Goal: Browse casually: Explore the website without a specific task or goal

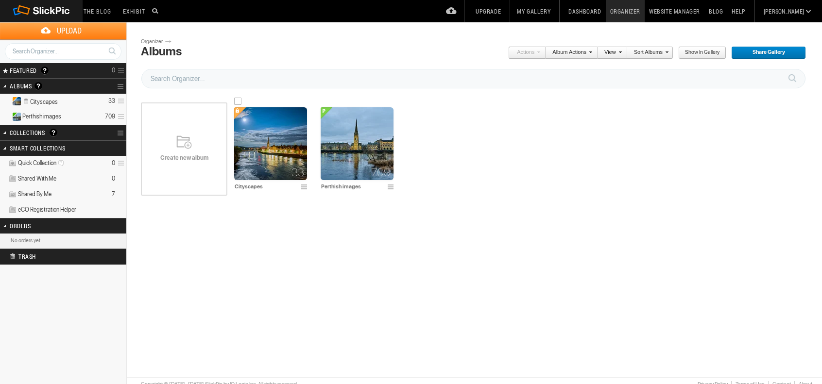
click at [259, 149] on img at bounding box center [270, 143] width 73 height 73
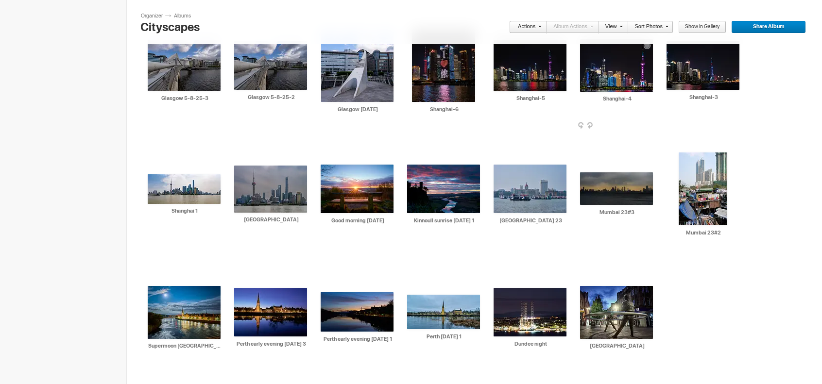
scroll to position [380, 0]
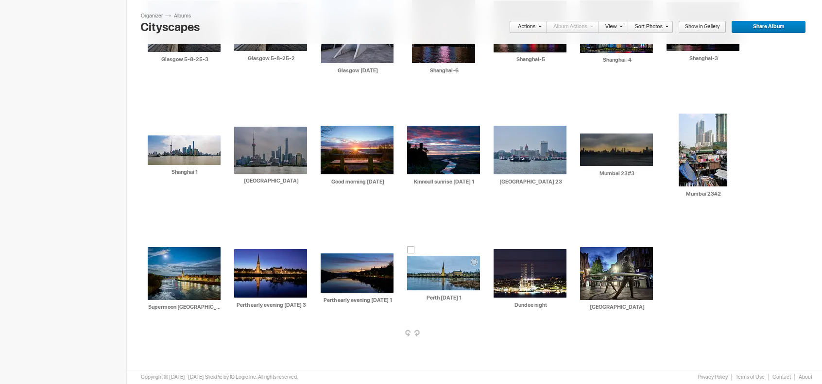
click at [438, 277] on img at bounding box center [443, 273] width 73 height 35
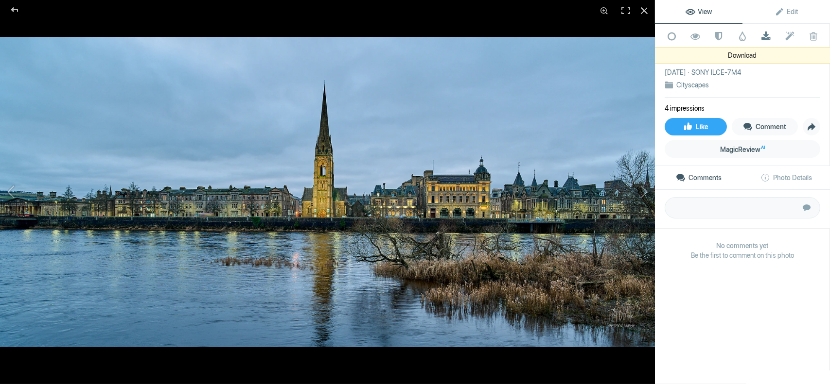
click at [763, 36] on span at bounding box center [766, 37] width 24 height 10
click at [10, 8] on div at bounding box center [14, 9] width 35 height 19
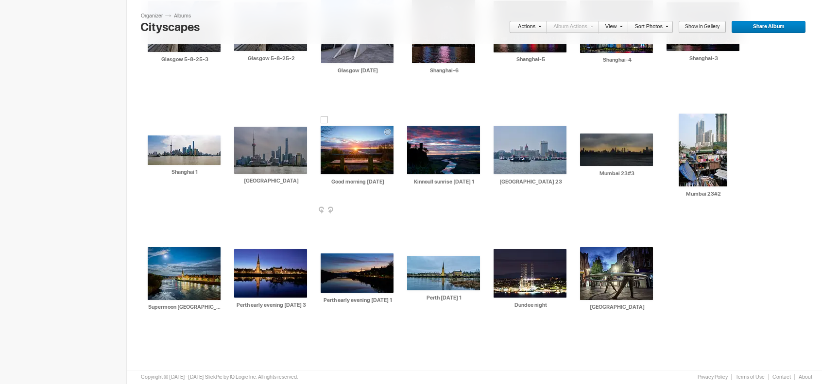
click at [367, 169] on img at bounding box center [357, 150] width 73 height 49
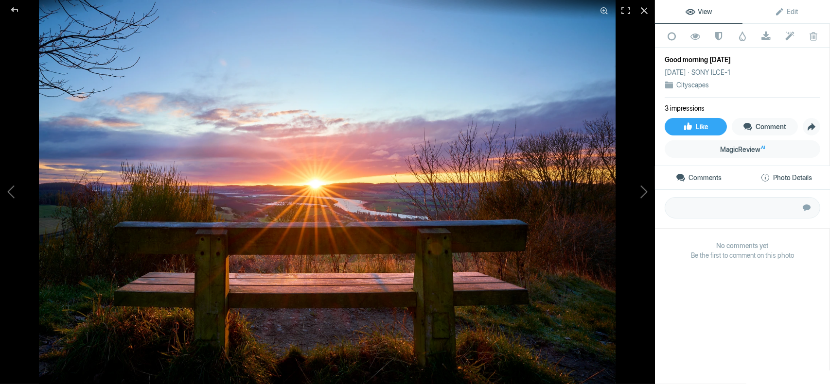
click at [766, 174] on span "Photo Details" at bounding box center [786, 178] width 52 height 8
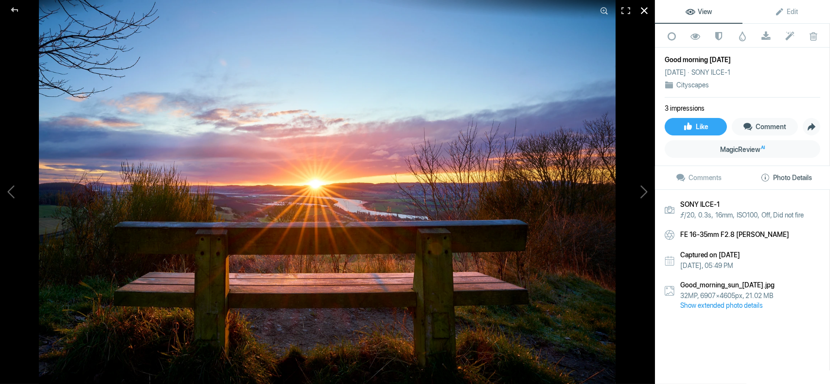
click at [643, 9] on div at bounding box center [643, 10] width 21 height 21
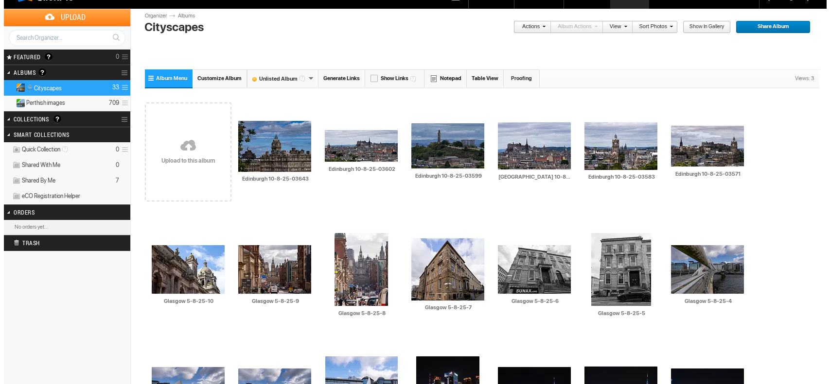
scroll to position [0, 0]
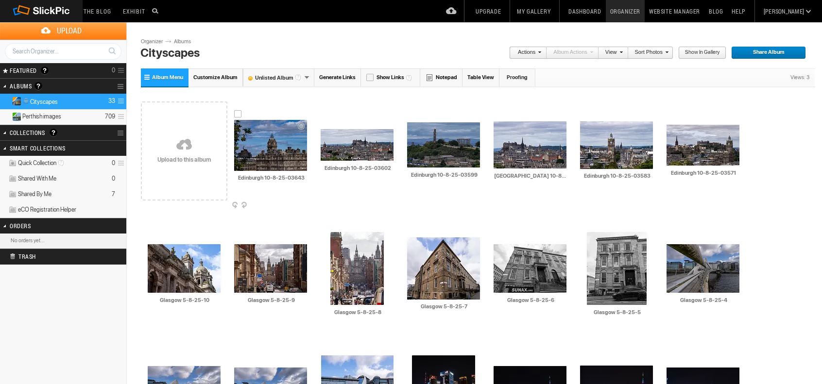
click at [259, 153] on img at bounding box center [270, 145] width 73 height 51
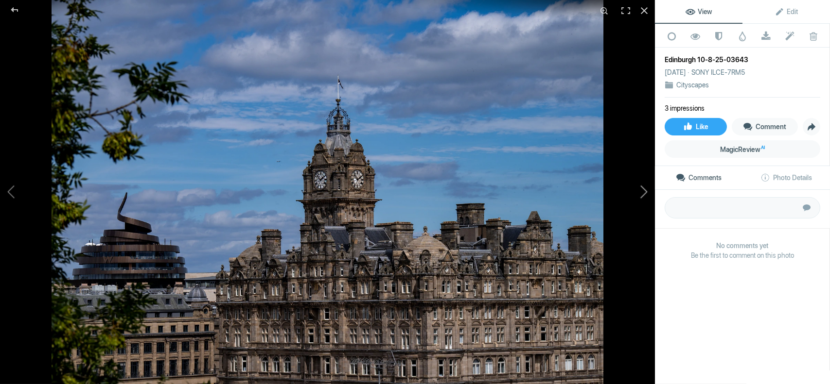
click at [642, 191] on button at bounding box center [618, 192] width 73 height 139
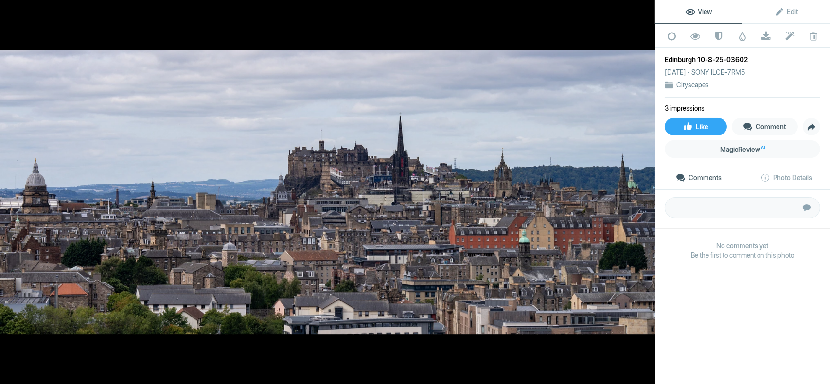
click at [642, 191] on button at bounding box center [618, 192] width 73 height 139
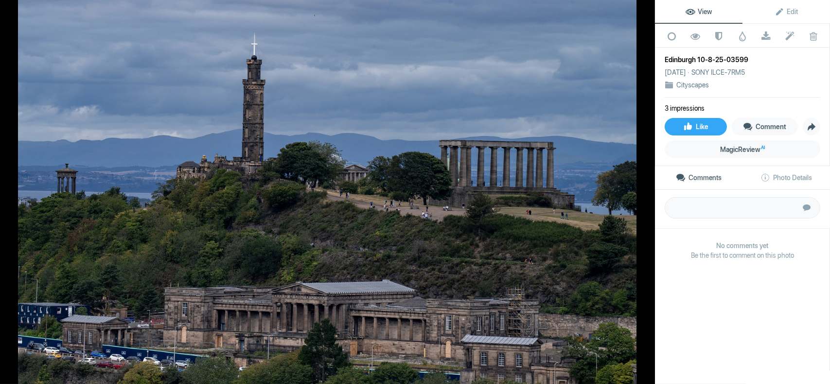
click at [642, 191] on button at bounding box center [618, 192] width 73 height 139
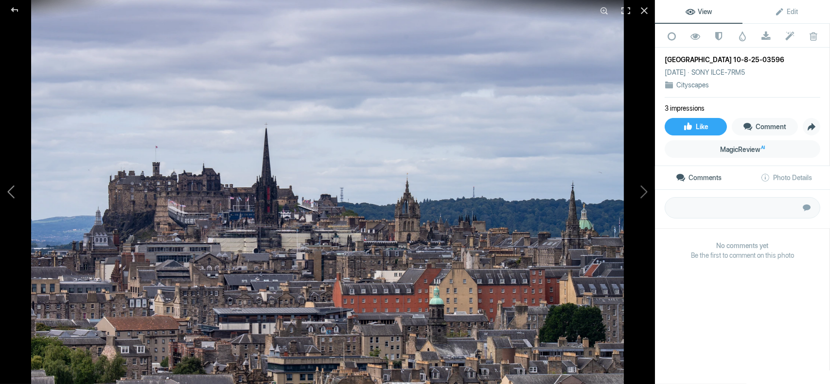
click at [10, 193] on button at bounding box center [36, 192] width 73 height 139
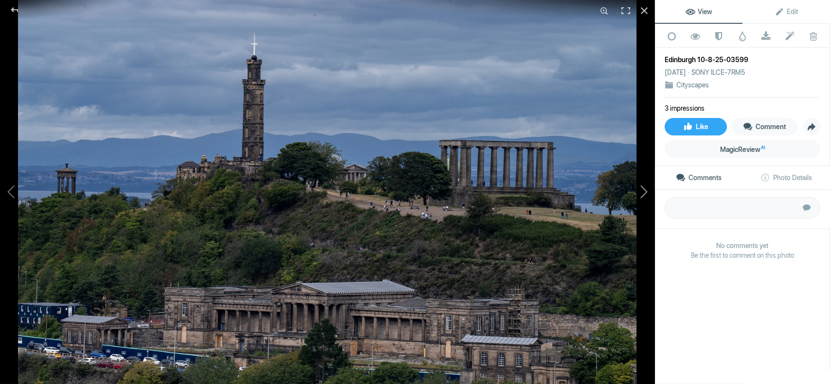
click at [642, 195] on button at bounding box center [618, 192] width 73 height 139
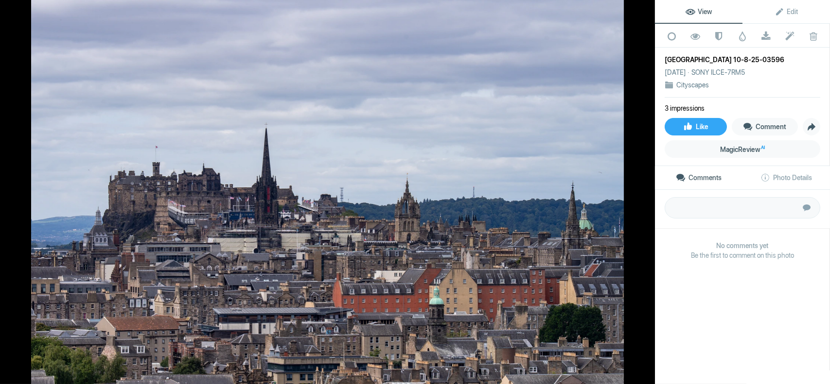
click at [642, 195] on button at bounding box center [618, 192] width 73 height 139
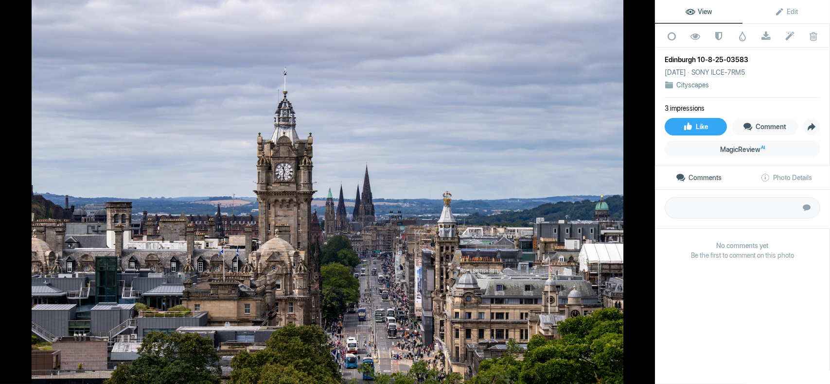
click at [642, 195] on button at bounding box center [618, 192] width 73 height 139
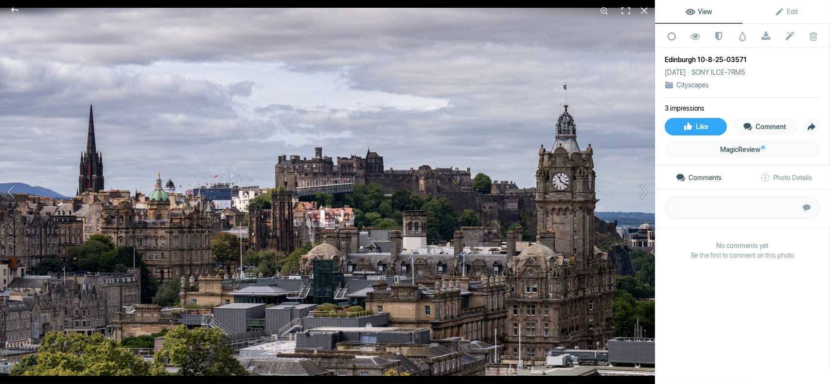
click at [644, 192] on button at bounding box center [618, 192] width 73 height 139
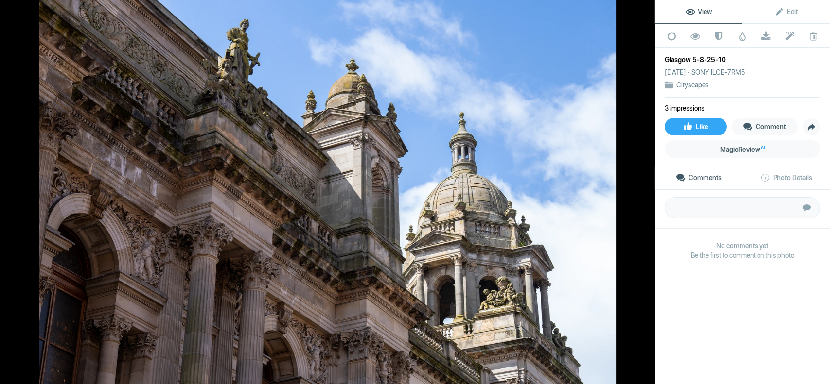
click at [644, 192] on button at bounding box center [618, 192] width 73 height 139
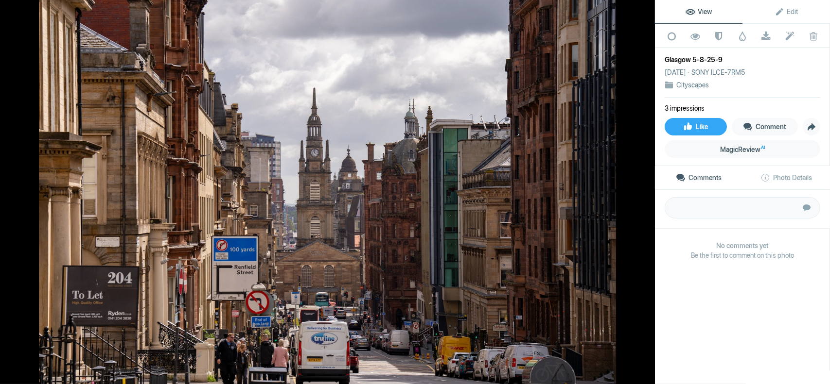
click at [644, 192] on button at bounding box center [618, 192] width 73 height 139
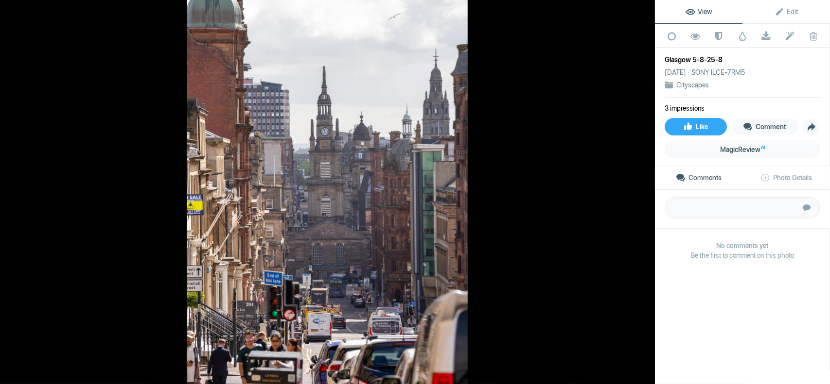
click at [644, 192] on button at bounding box center [618, 192] width 73 height 139
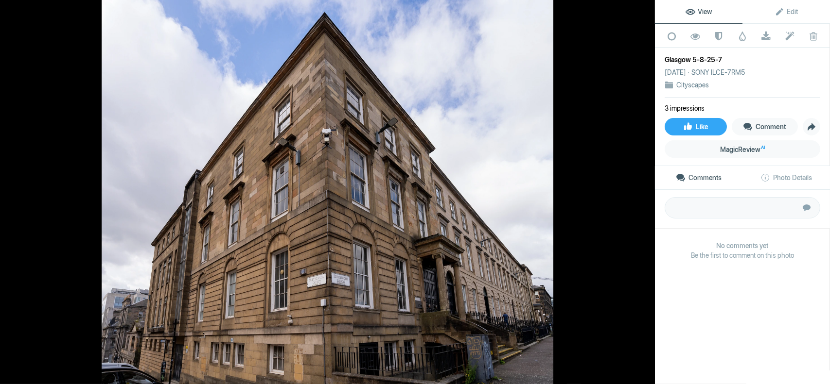
click at [644, 192] on button at bounding box center [618, 192] width 73 height 139
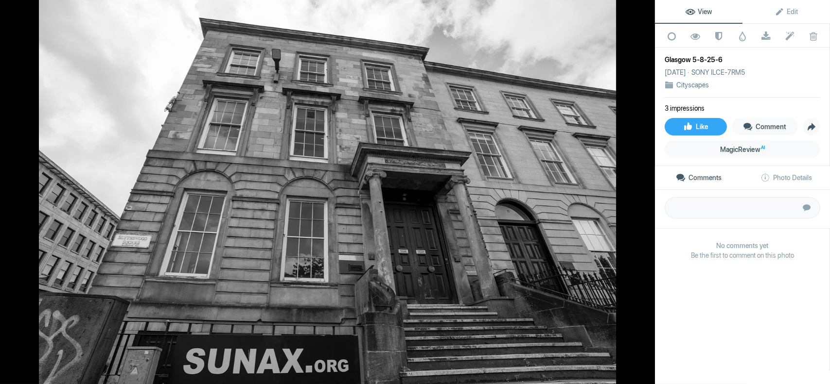
click at [644, 192] on button at bounding box center [618, 192] width 73 height 139
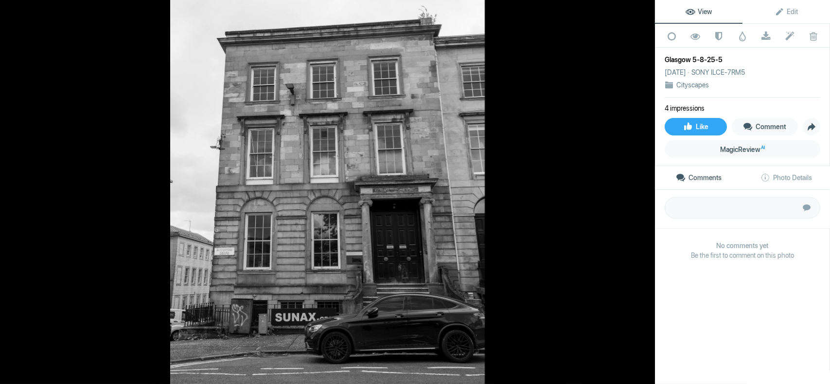
click at [644, 192] on button at bounding box center [618, 192] width 73 height 139
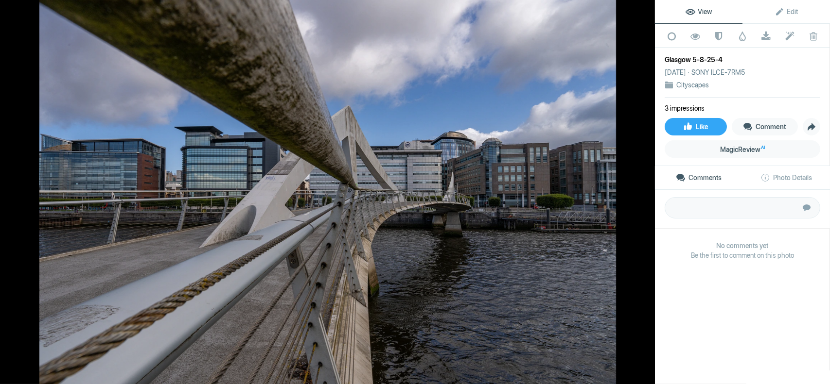
click at [644, 192] on button at bounding box center [618, 192] width 73 height 139
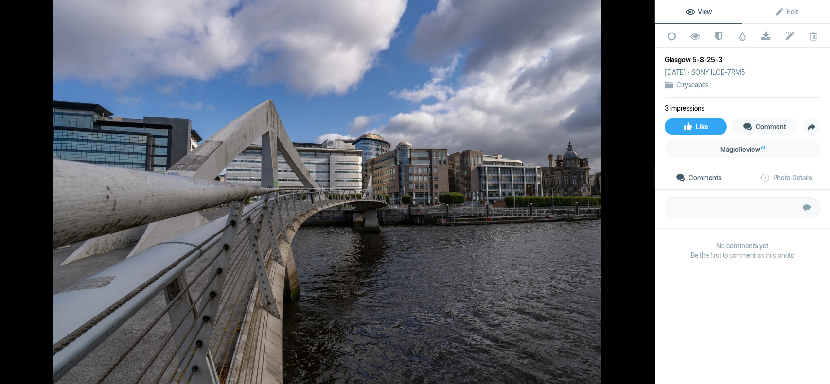
click at [644, 192] on button at bounding box center [618, 192] width 73 height 139
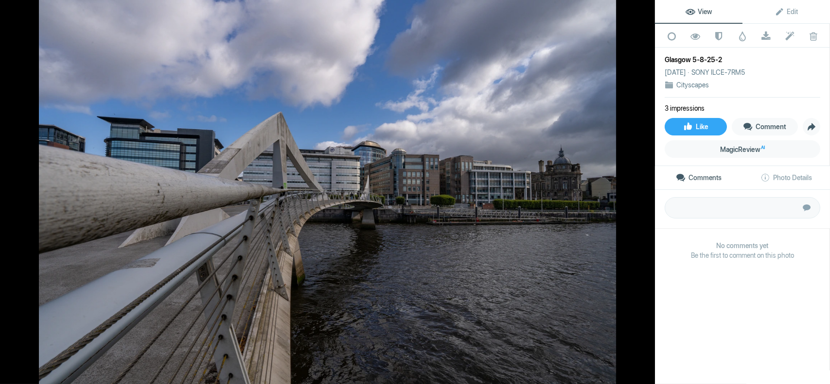
click at [644, 192] on button at bounding box center [618, 192] width 73 height 139
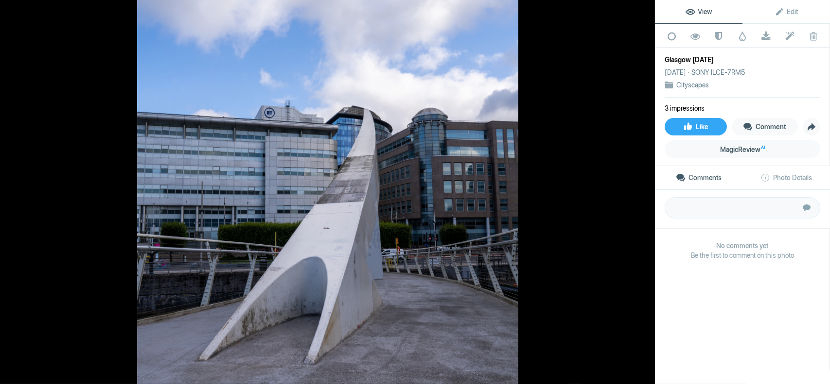
click at [644, 192] on button at bounding box center [618, 192] width 73 height 139
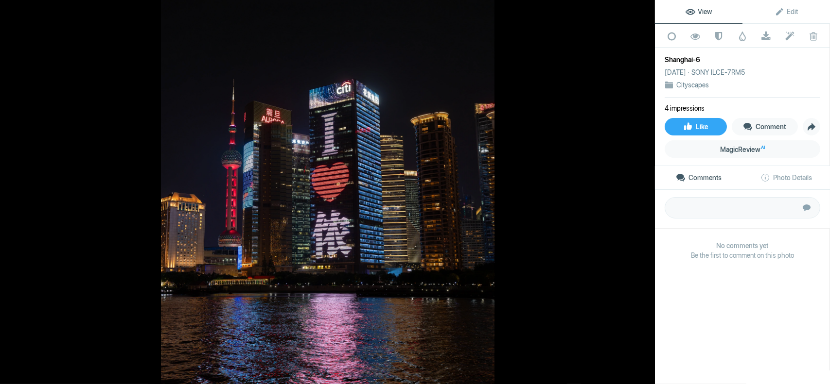
click at [644, 192] on button at bounding box center [618, 192] width 73 height 139
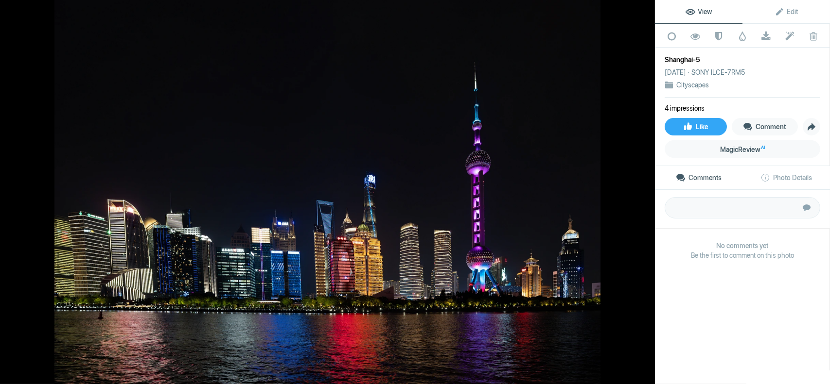
click at [644, 192] on button at bounding box center [618, 192] width 73 height 139
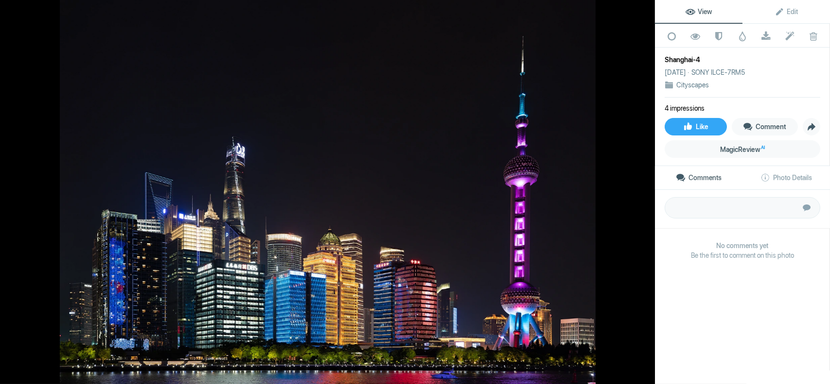
click at [644, 192] on button at bounding box center [618, 192] width 73 height 139
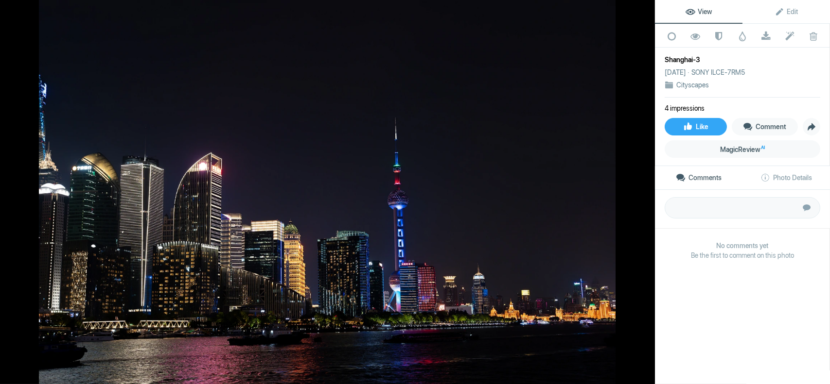
click at [644, 192] on button at bounding box center [618, 192] width 73 height 139
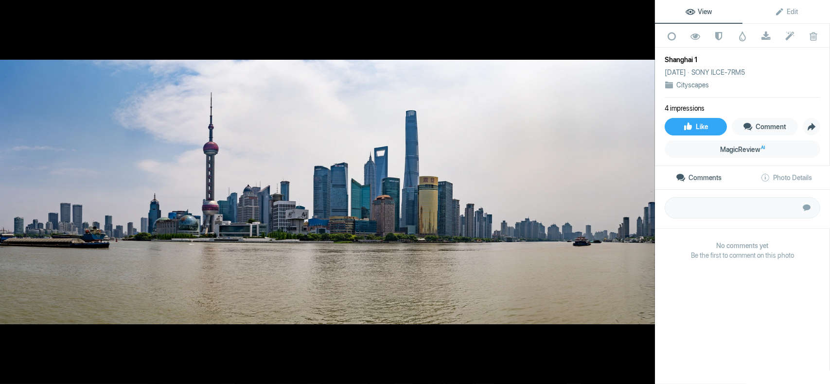
click at [644, 192] on button at bounding box center [618, 192] width 73 height 139
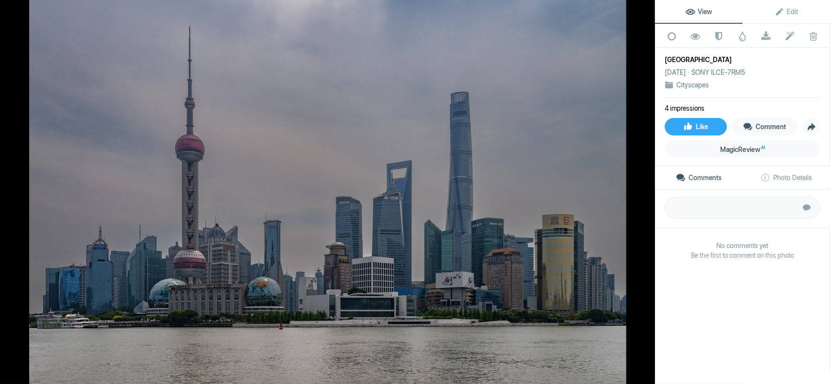
click at [644, 192] on button at bounding box center [618, 192] width 73 height 139
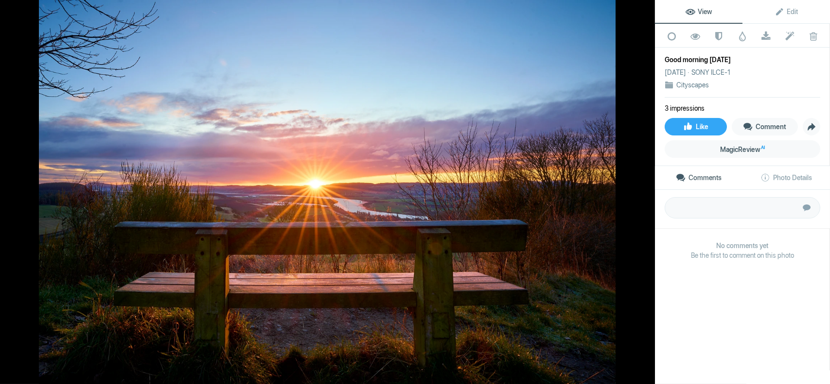
click at [644, 192] on button at bounding box center [618, 192] width 73 height 139
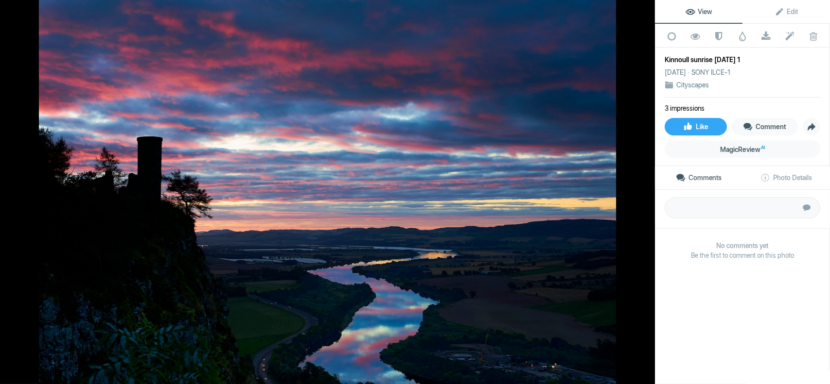
click at [644, 192] on button at bounding box center [618, 192] width 73 height 139
